Goal: Task Accomplishment & Management: Use online tool/utility

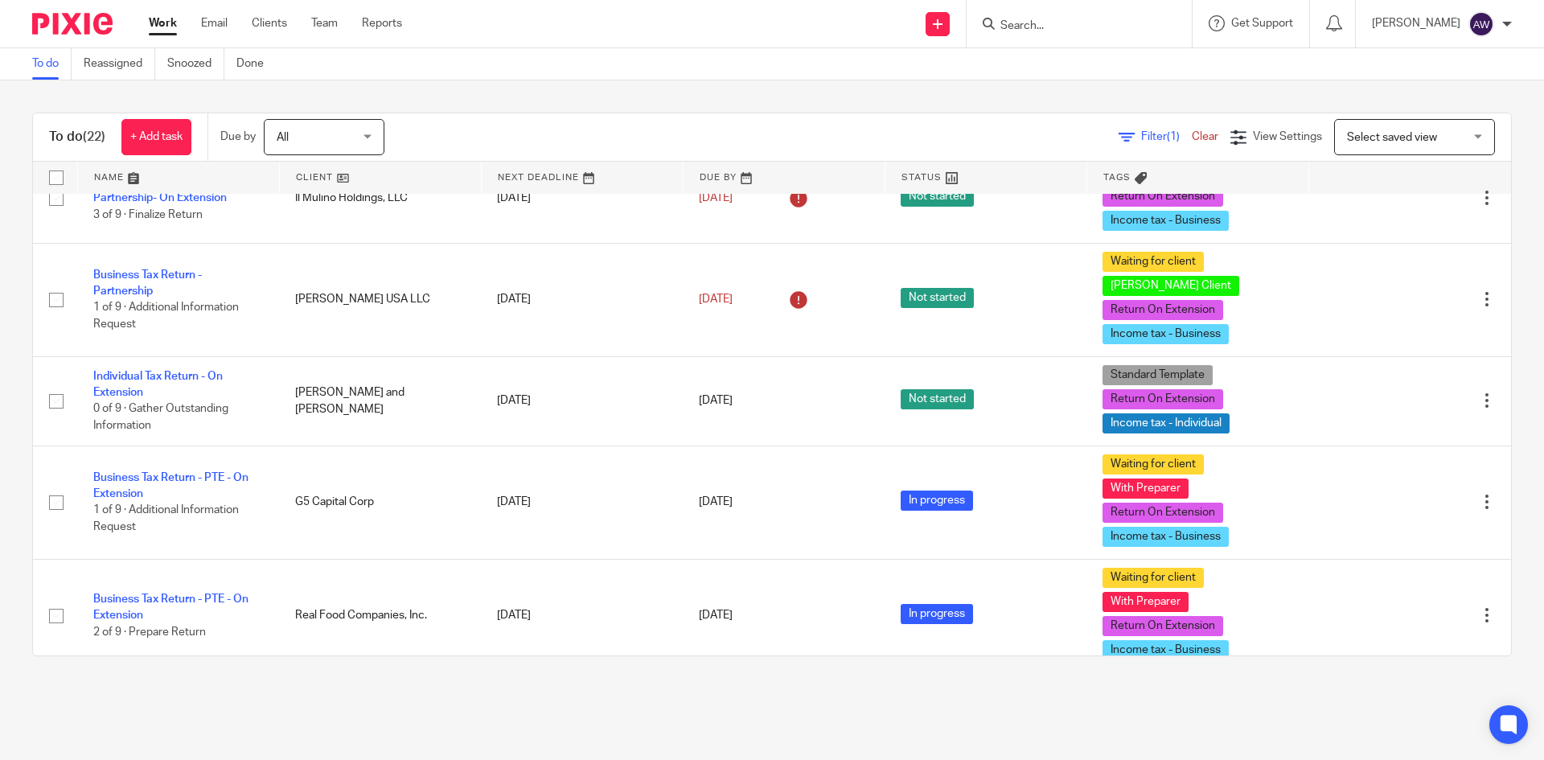
scroll to position [723, 0]
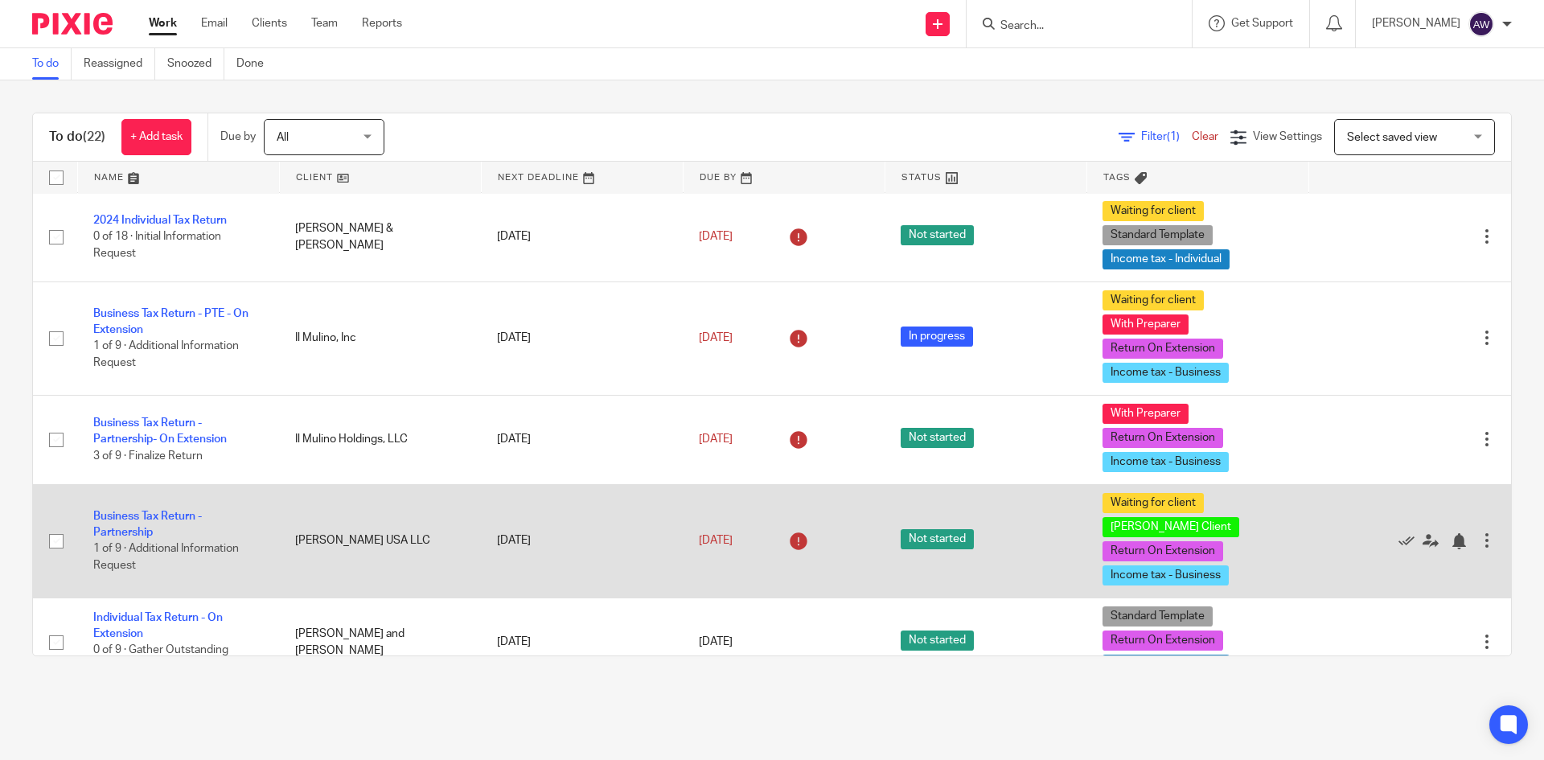
click at [164, 510] on td "Business Tax Return - Partnership 1 of 9 · Additional Information Request" at bounding box center [178, 540] width 202 height 113
click at [145, 496] on td "Business Tax Return - Partnership 1 of 9 · Additional Information Request" at bounding box center [178, 540] width 202 height 113
click at [130, 510] on link "Business Tax Return - Partnership" at bounding box center [147, 523] width 109 height 27
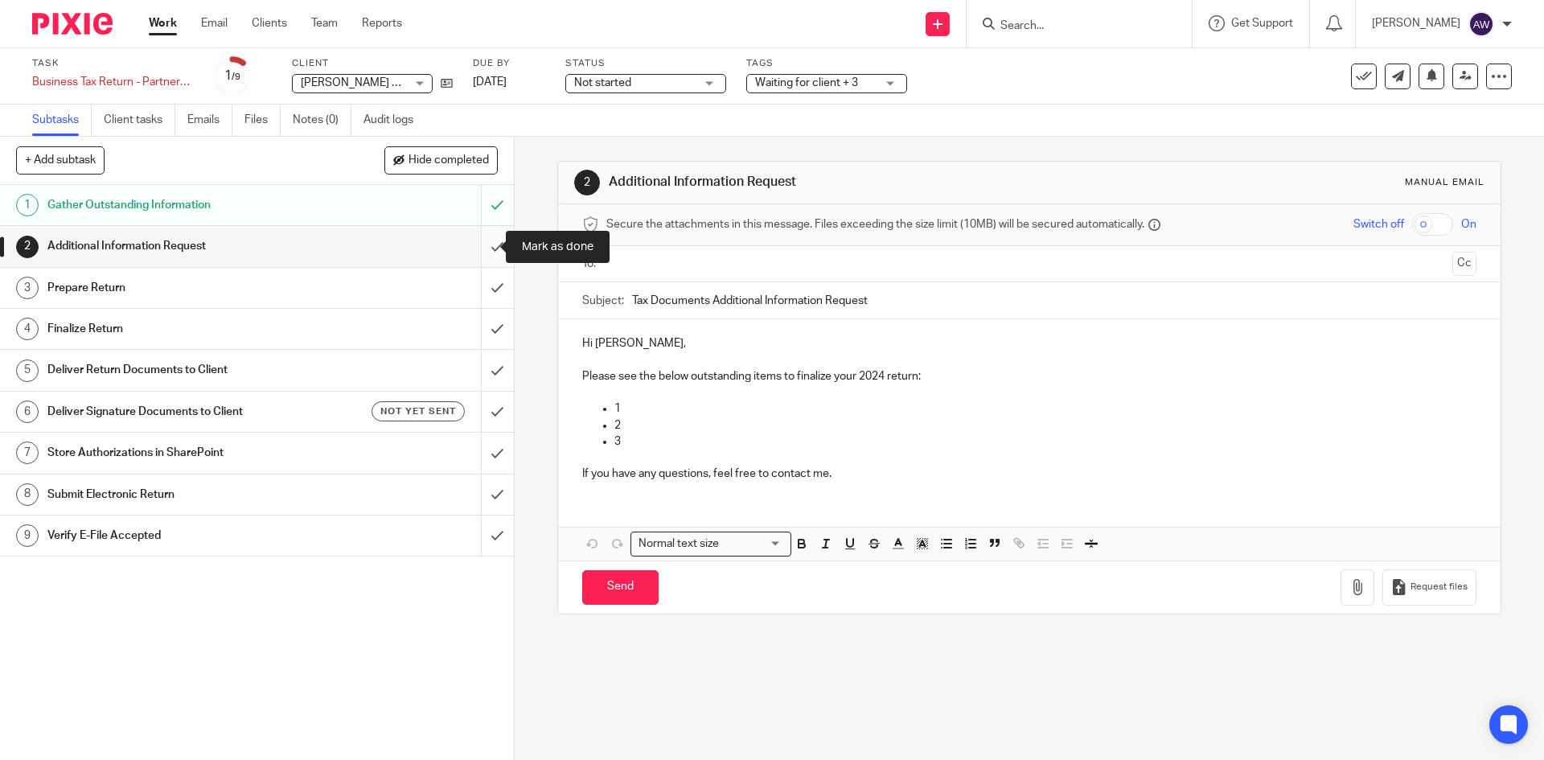
click at [478, 240] on input "submit" at bounding box center [257, 246] width 514 height 40
